Goal: Information Seeking & Learning: Learn about a topic

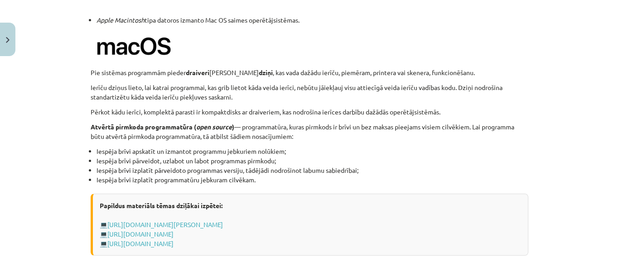
scroll to position [997, 0]
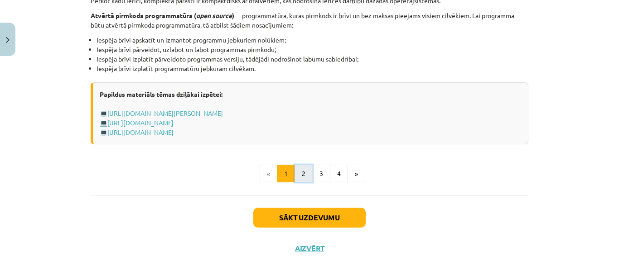
click at [301, 170] on button "2" at bounding box center [304, 174] width 18 height 18
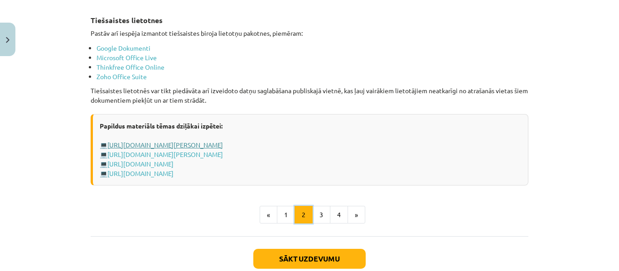
scroll to position [1567, 0]
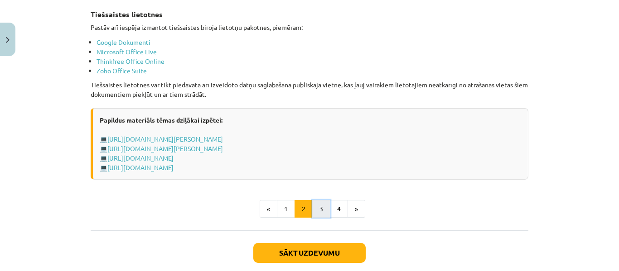
click at [317, 204] on button "3" at bounding box center [321, 209] width 18 height 18
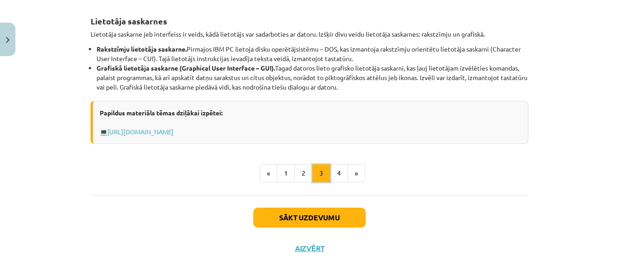
scroll to position [426, 0]
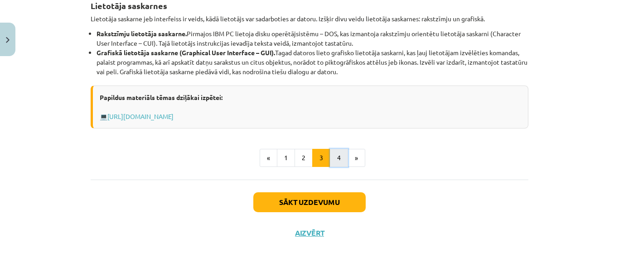
click at [334, 153] on button "4" at bounding box center [339, 158] width 18 height 18
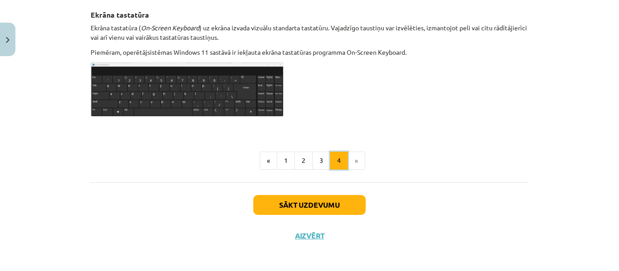
scroll to position [548, 0]
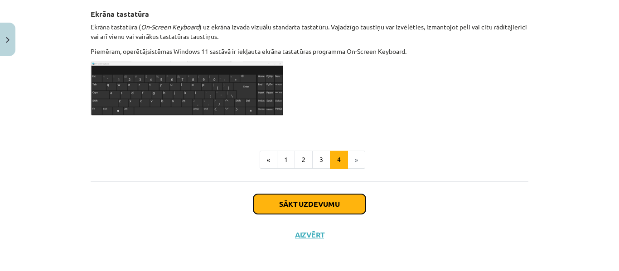
click at [302, 198] on button "Sākt uzdevumu" at bounding box center [309, 204] width 112 height 20
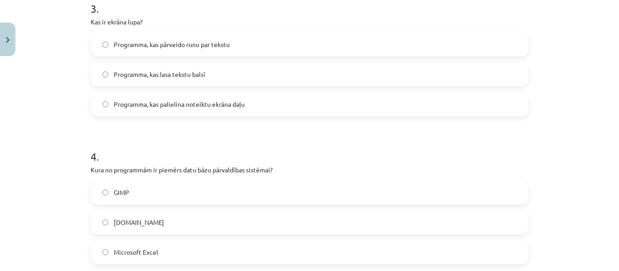
scroll to position [612, 0]
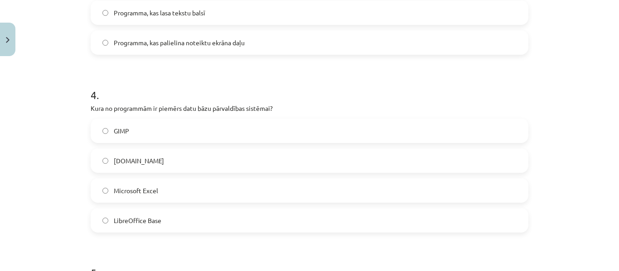
click at [109, 219] on label "LibreOffice Base" at bounding box center [310, 220] width 436 height 23
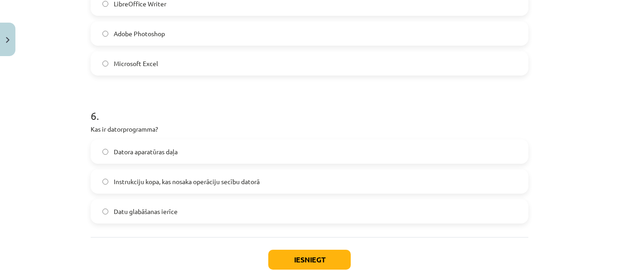
scroll to position [974, 0]
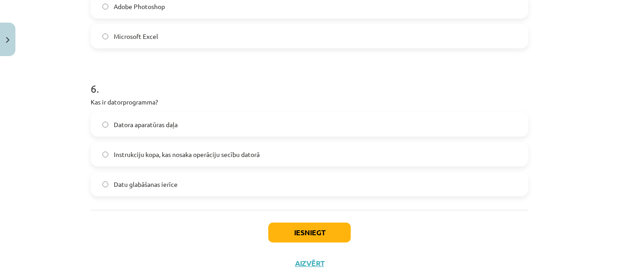
click at [108, 121] on label "Datora aparatūras daļa" at bounding box center [310, 124] width 436 height 23
click at [323, 236] on button "Iesniegt" at bounding box center [309, 233] width 82 height 20
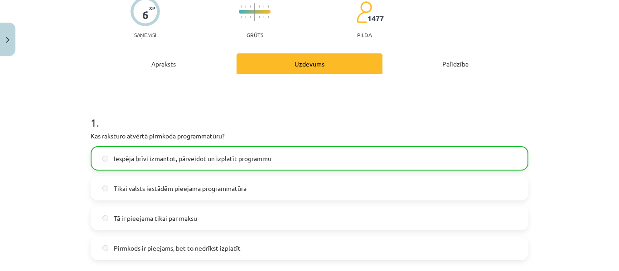
scroll to position [0, 0]
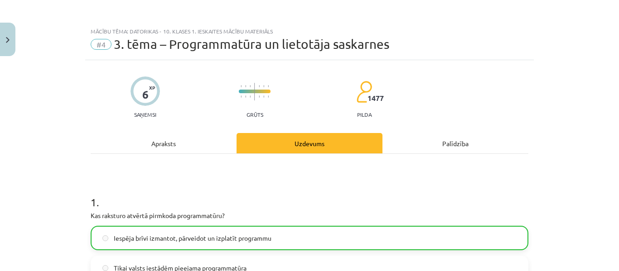
drag, startPoint x: 288, startPoint y: 204, endPoint x: 133, endPoint y: 181, distance: 156.7
click at [133, 181] on h1 "1 ." at bounding box center [310, 194] width 438 height 28
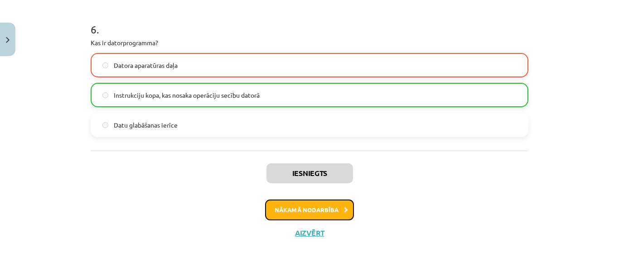
click at [271, 213] on button "Nākamā nodarbība" at bounding box center [309, 210] width 89 height 21
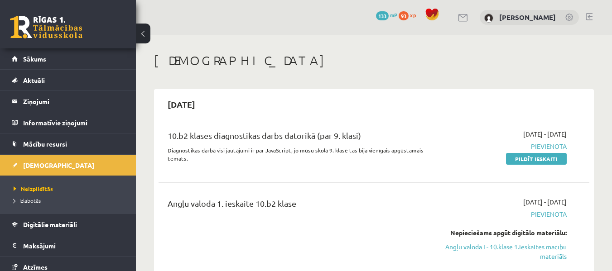
click at [589, 17] on link at bounding box center [589, 16] width 7 height 7
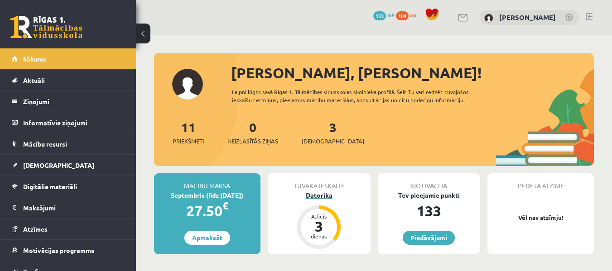
click at [322, 192] on div "Datorika" at bounding box center [319, 196] width 103 height 10
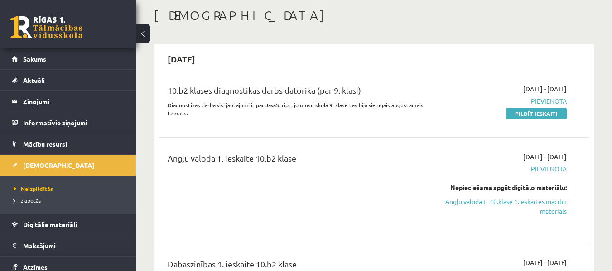
scroll to position [91, 0]
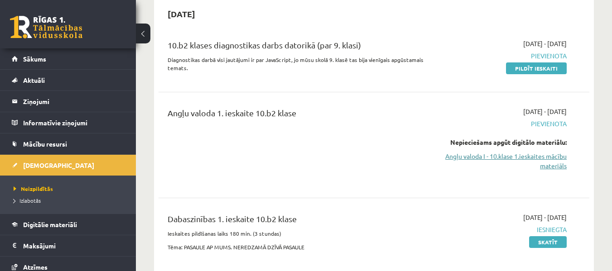
click at [517, 153] on link "Angļu valoda I - 10.klase 1.ieskaites mācību materiāls" at bounding box center [505, 161] width 124 height 19
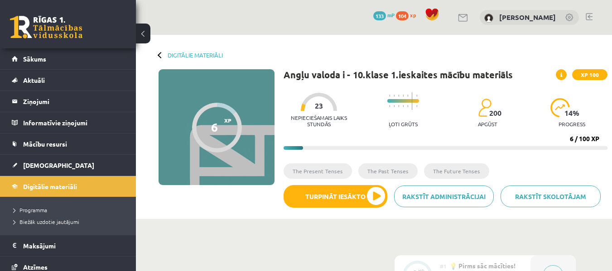
click at [385, 58] on div "Digitālie materiāli 6 XP XP 100 6 / 100 XP Angļu valoda i - 10.klase 1.ieskaite…" at bounding box center [374, 127] width 476 height 184
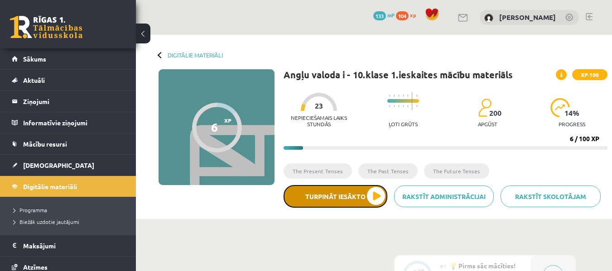
click at [381, 196] on button "Turpināt iesākto" at bounding box center [336, 196] width 104 height 23
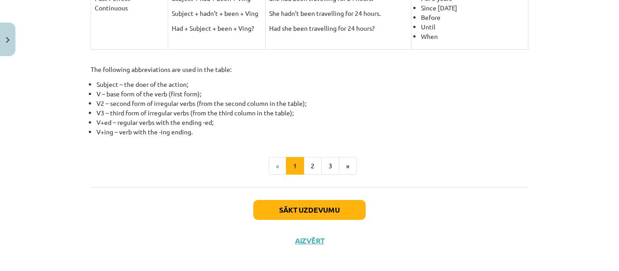
scroll to position [496, 0]
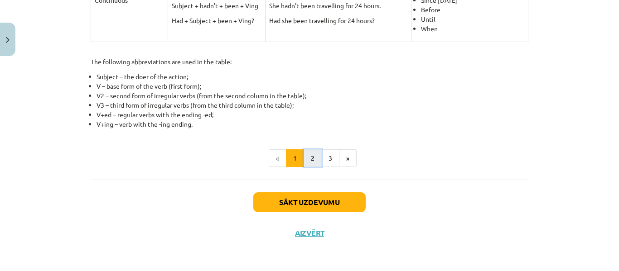
click at [309, 159] on button "2" at bounding box center [313, 159] width 18 height 18
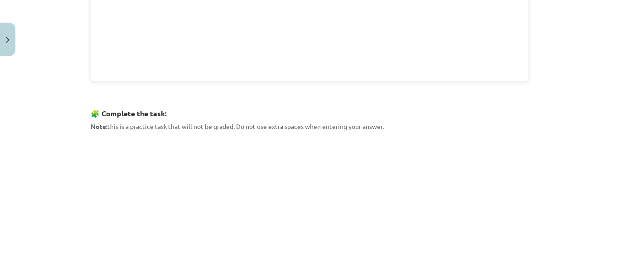
scroll to position [408, 0]
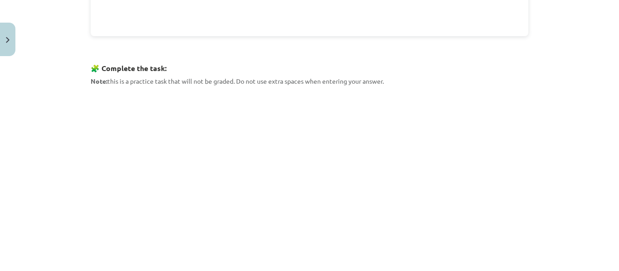
drag, startPoint x: 87, startPoint y: 171, endPoint x: 39, endPoint y: 169, distance: 49.0
click at [36, 169] on div "Mācību tēma: Angļu valoda i - 10.klase 1.ieskaites mācību materiāls #3 📝 Topic …" at bounding box center [309, 135] width 619 height 271
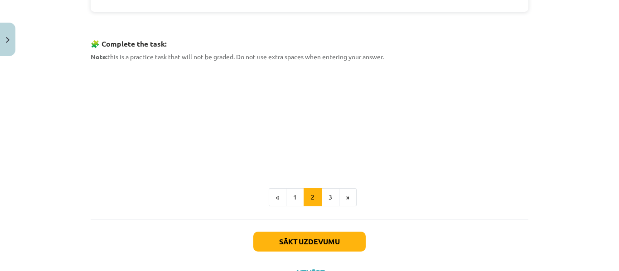
scroll to position [453, 0]
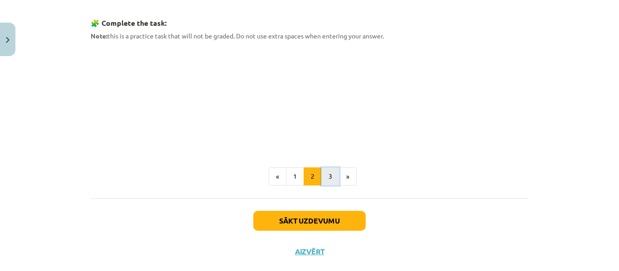
click at [322, 174] on button "3" at bounding box center [330, 177] width 18 height 18
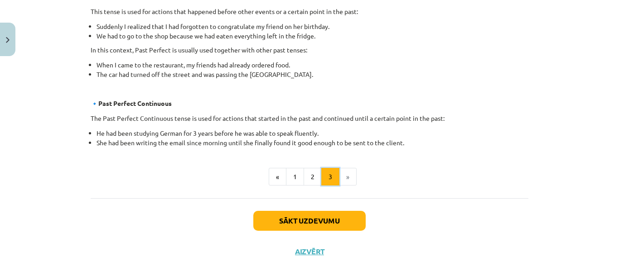
scroll to position [570, 0]
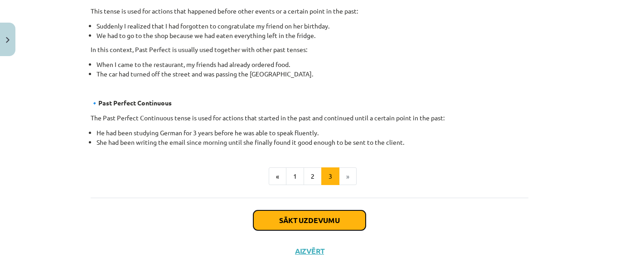
click at [340, 221] on button "Sākt uzdevumu" at bounding box center [309, 221] width 112 height 20
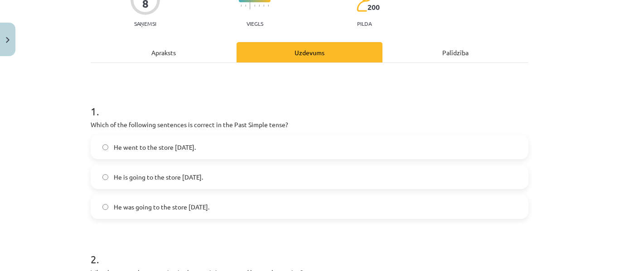
scroll to position [113, 0]
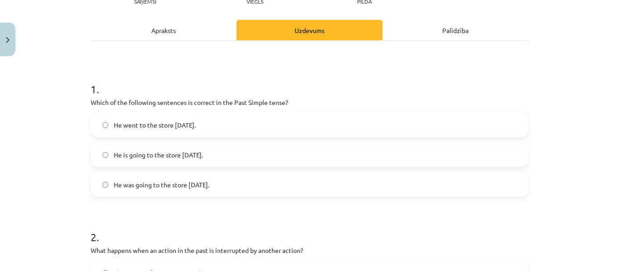
click at [105, 126] on label "He went to the store yesterday." at bounding box center [310, 125] width 436 height 23
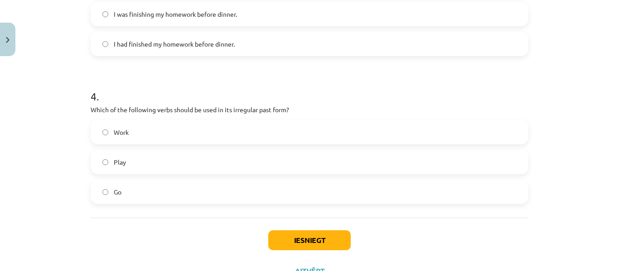
scroll to position [566, 0]
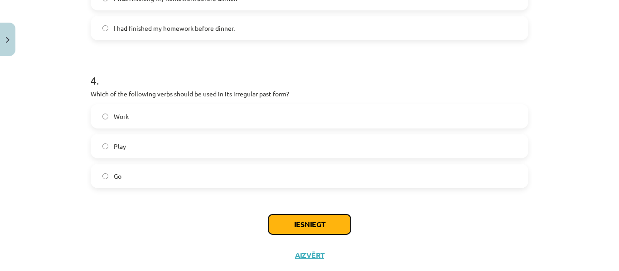
click at [307, 222] on button "Iesniegt" at bounding box center [309, 225] width 82 height 20
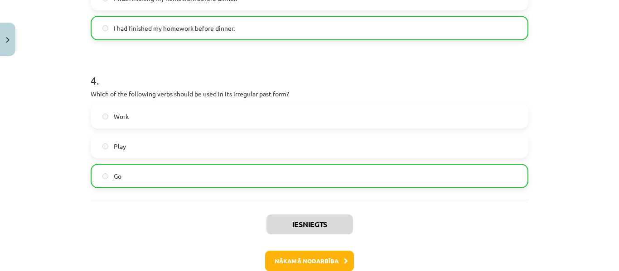
scroll to position [612, 0]
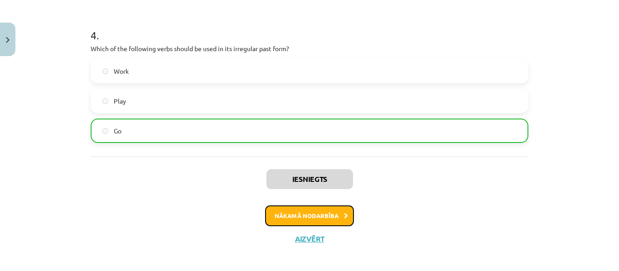
click at [286, 213] on button "Nākamā nodarbība" at bounding box center [309, 216] width 89 height 21
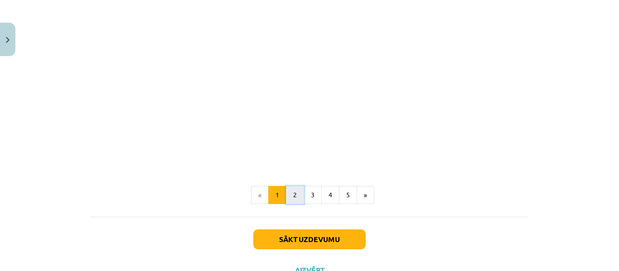
click at [290, 194] on button "2" at bounding box center [295, 195] width 18 height 18
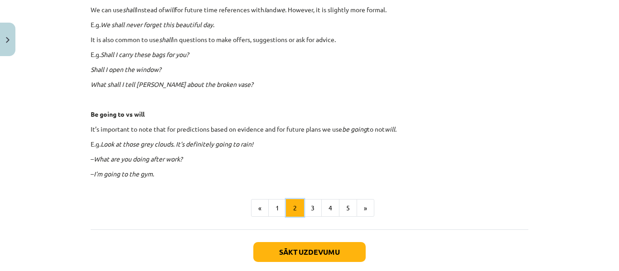
scroll to position [525, 0]
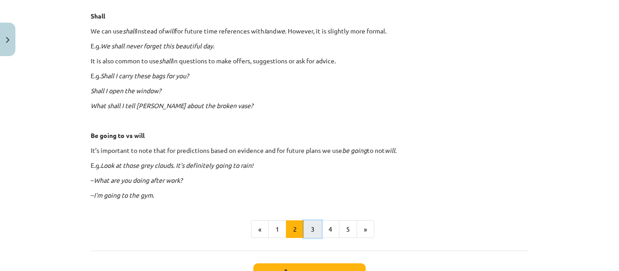
click at [307, 231] on button "3" at bounding box center [313, 230] width 18 height 18
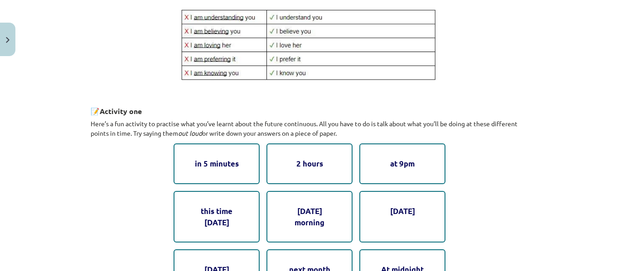
scroll to position [434, 0]
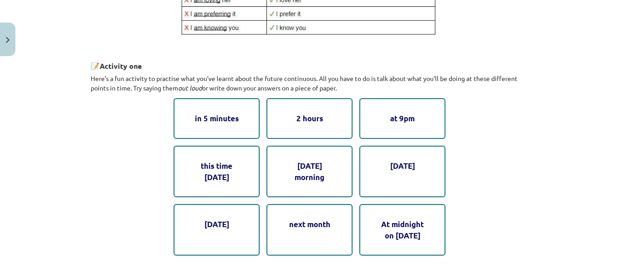
drag, startPoint x: 330, startPoint y: 118, endPoint x: 337, endPoint y: 129, distance: 13.1
click at [337, 129] on div "2 hours" at bounding box center [309, 118] width 86 height 40
click at [184, 163] on div "this time tomorrow" at bounding box center [217, 172] width 86 height 52
drag, startPoint x: 186, startPoint y: 163, endPoint x: 193, endPoint y: 162, distance: 6.4
click at [191, 163] on div "this time tomorrow" at bounding box center [217, 172] width 86 height 52
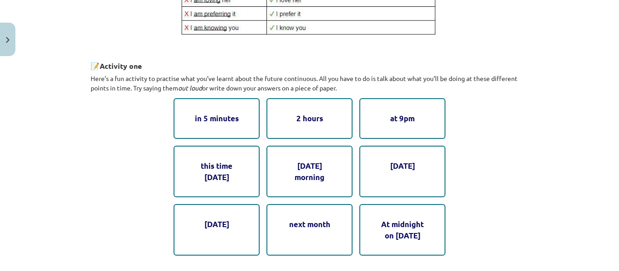
drag, startPoint x: 200, startPoint y: 161, endPoint x: 205, endPoint y: 163, distance: 5.3
click at [202, 161] on div "this time tomorrow" at bounding box center [217, 172] width 86 height 52
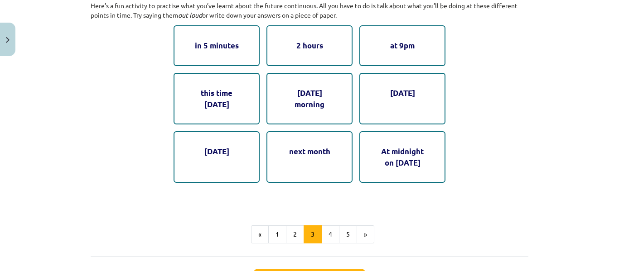
scroll to position [525, 0]
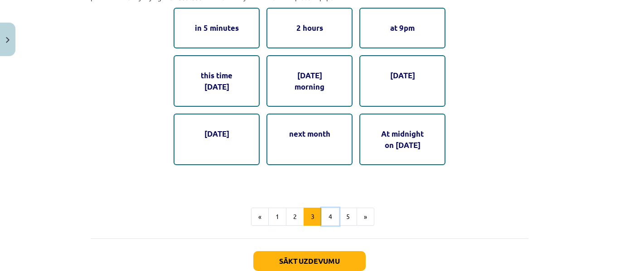
click at [326, 219] on button "4" at bounding box center [330, 217] width 18 height 18
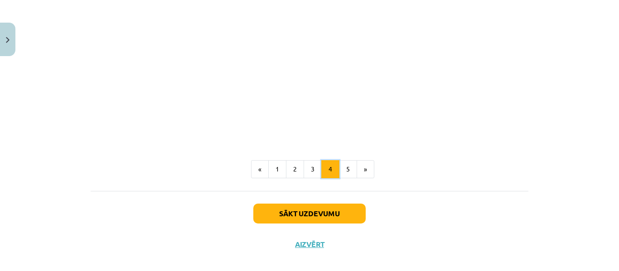
scroll to position [570, 0]
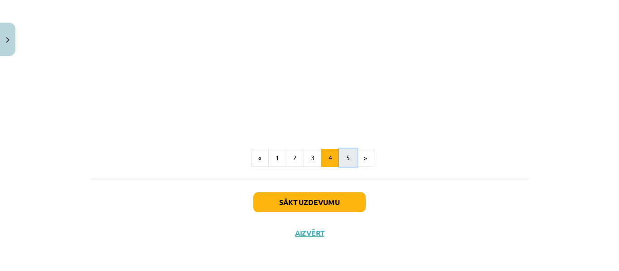
click at [343, 164] on button "5" at bounding box center [348, 158] width 18 height 18
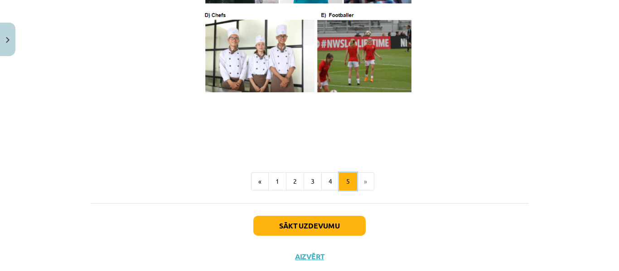
scroll to position [615, 0]
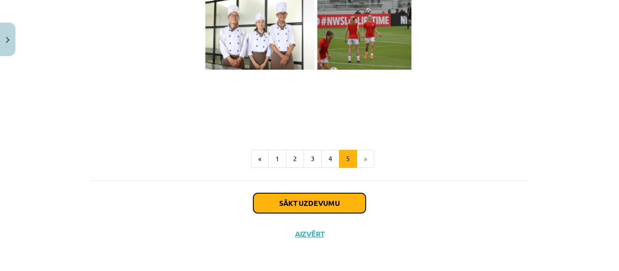
click at [301, 211] on button "Sākt uzdevumu" at bounding box center [309, 203] width 112 height 20
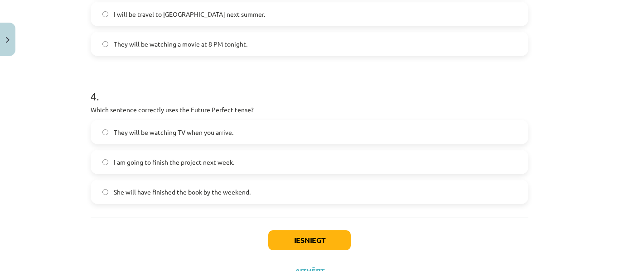
scroll to position [566, 0]
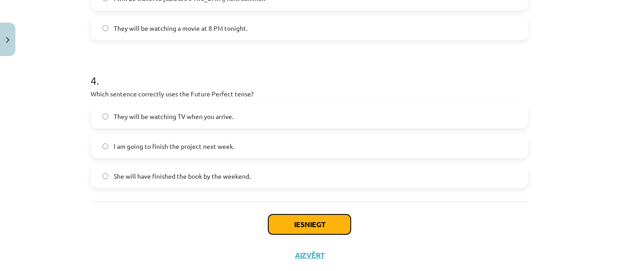
click at [305, 217] on button "Iesniegt" at bounding box center [309, 225] width 82 height 20
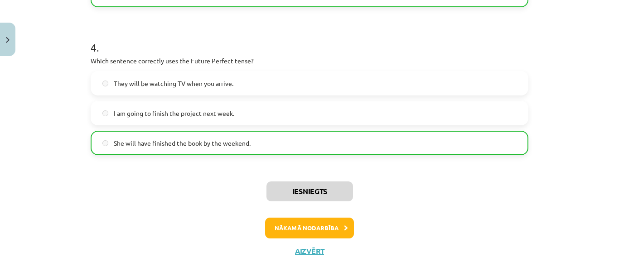
scroll to position [612, 0]
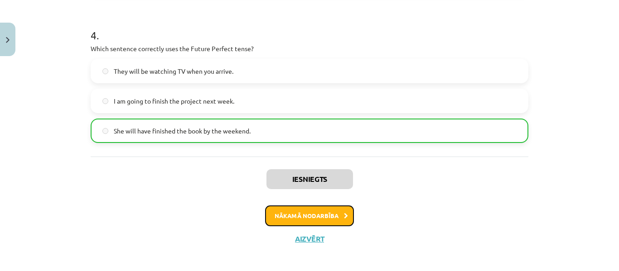
click at [304, 214] on button "Nākamā nodarbība" at bounding box center [309, 216] width 89 height 21
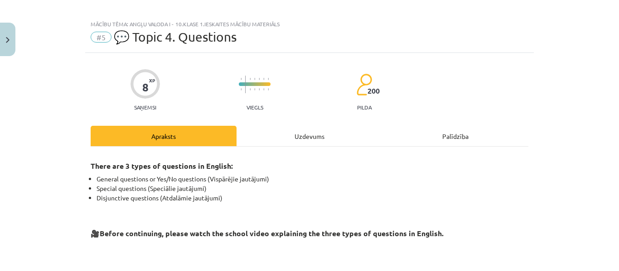
scroll to position [0, 0]
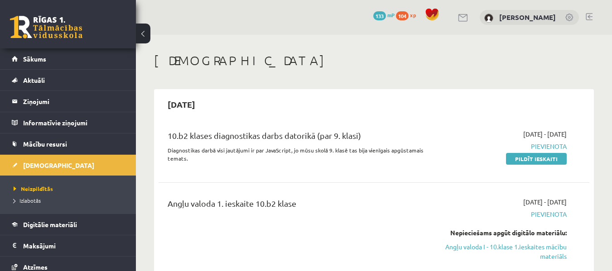
scroll to position [91, 0]
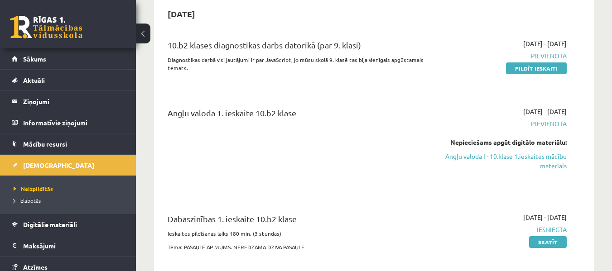
click at [365, 82] on div "10.b2 klases diagnostikas darbs datorikā (par 9. klasi) Diagnostikas darbā visi…" at bounding box center [374, 58] width 431 height 57
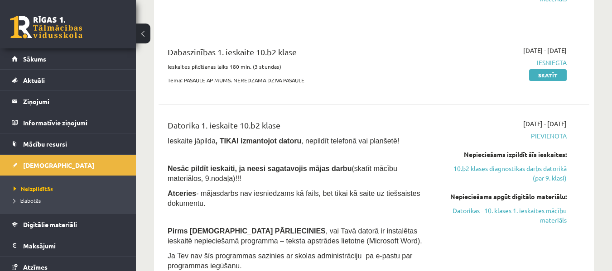
scroll to position [272, 0]
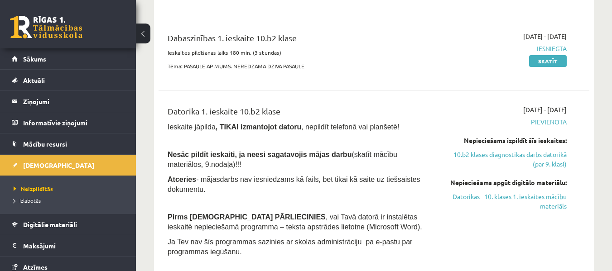
drag, startPoint x: 471, startPoint y: 199, endPoint x: 351, endPoint y: 29, distance: 208.1
click at [471, 199] on link "Datorikas - 10. klases 1. ieskaites mācību materiāls" at bounding box center [505, 201] width 124 height 19
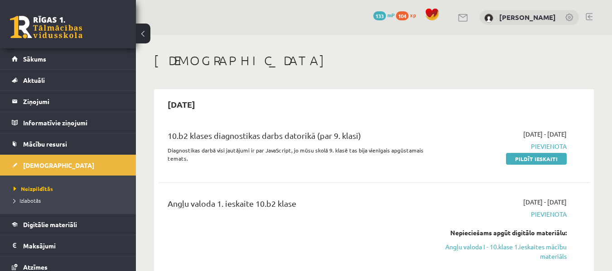
scroll to position [272, 0]
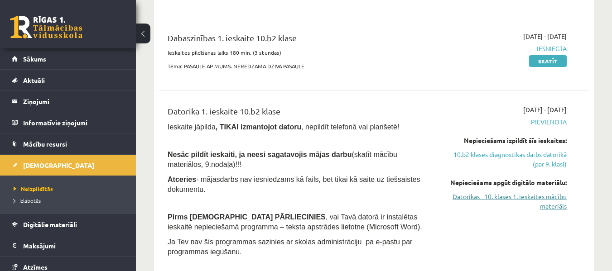
click at [507, 198] on link "Datorikas - 10. klases 1. ieskaites mācību materiāls" at bounding box center [505, 201] width 124 height 19
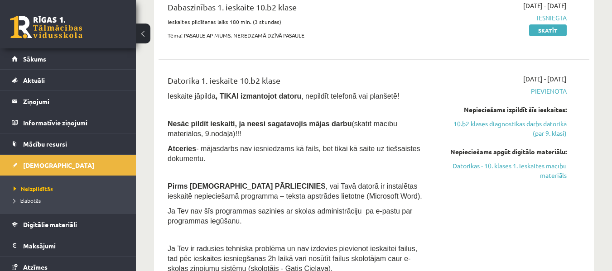
scroll to position [317, 0]
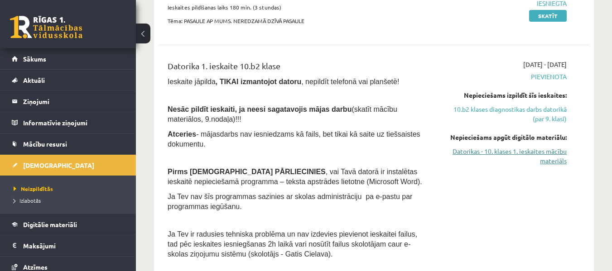
click at [468, 153] on link "Datorikas - 10. klases 1. ieskaites mācību materiāls" at bounding box center [505, 156] width 124 height 19
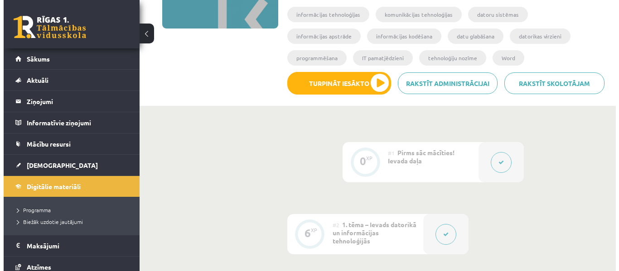
scroll to position [136, 0]
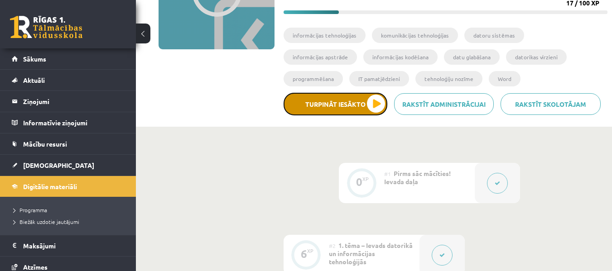
click at [380, 107] on button "Turpināt iesākto" at bounding box center [336, 104] width 104 height 23
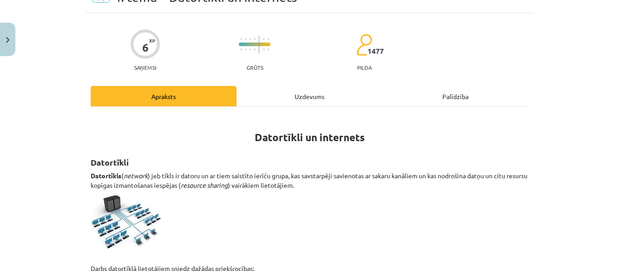
scroll to position [0, 0]
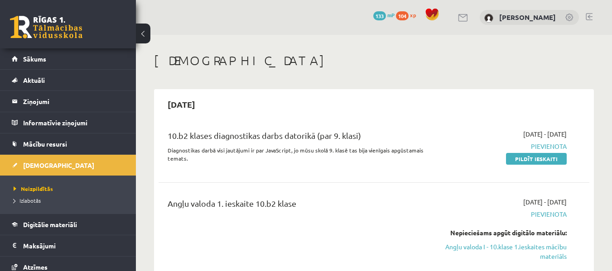
click at [589, 14] on link at bounding box center [589, 16] width 7 height 7
